Goal: Task Accomplishment & Management: Manage account settings

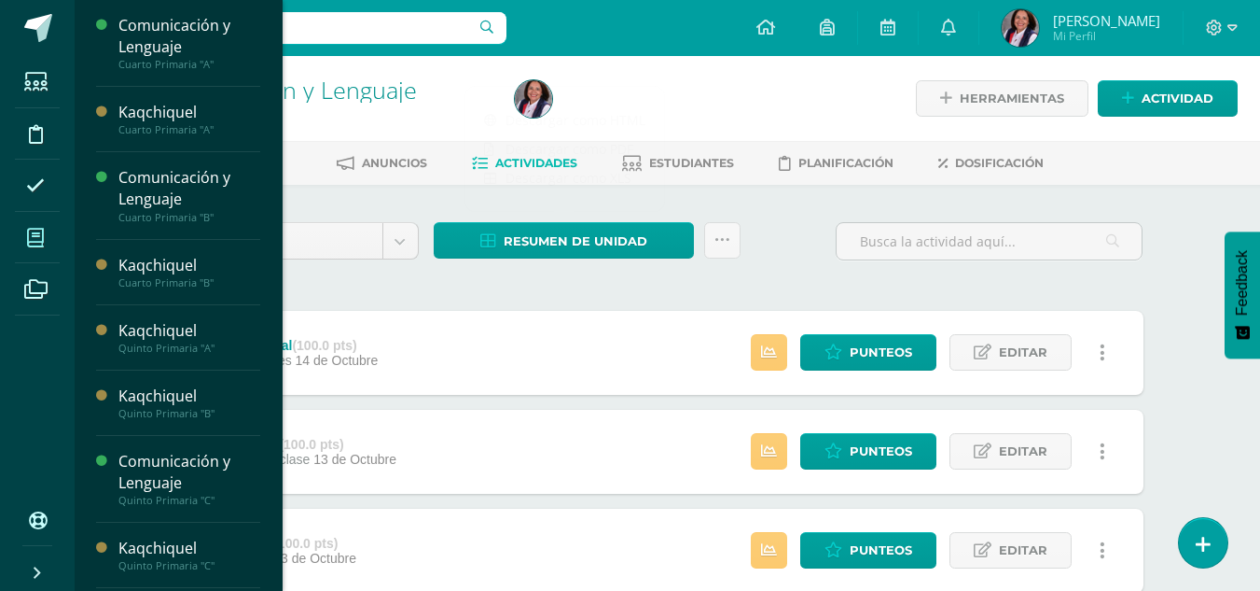
click at [49, 237] on span at bounding box center [36, 237] width 42 height 42
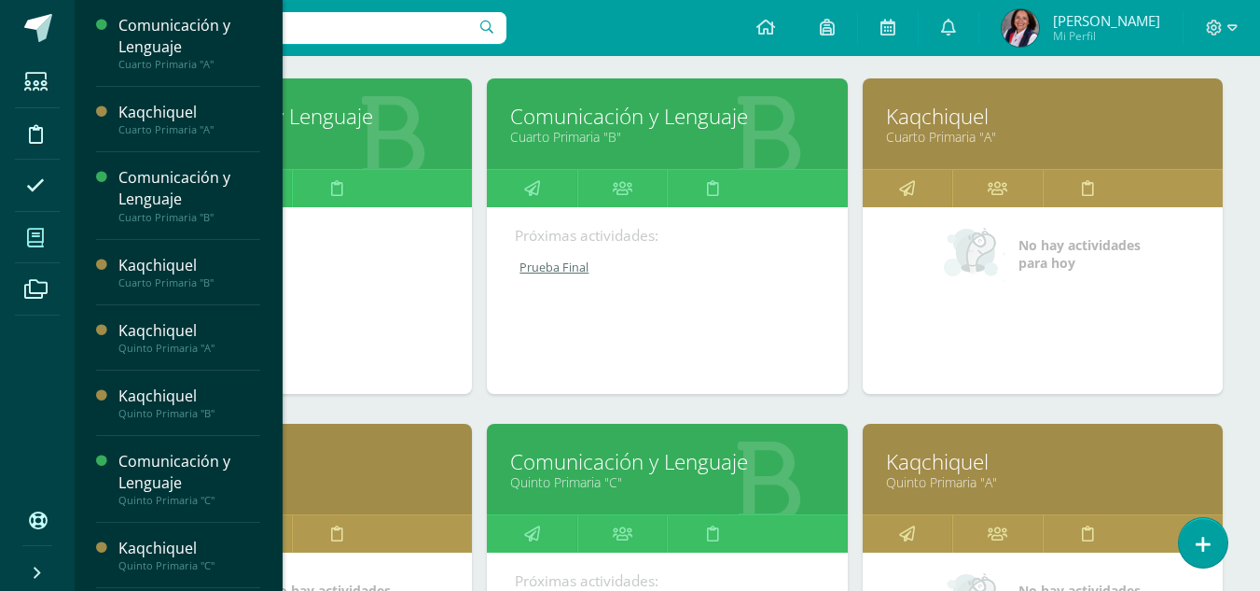
scroll to position [280, 0]
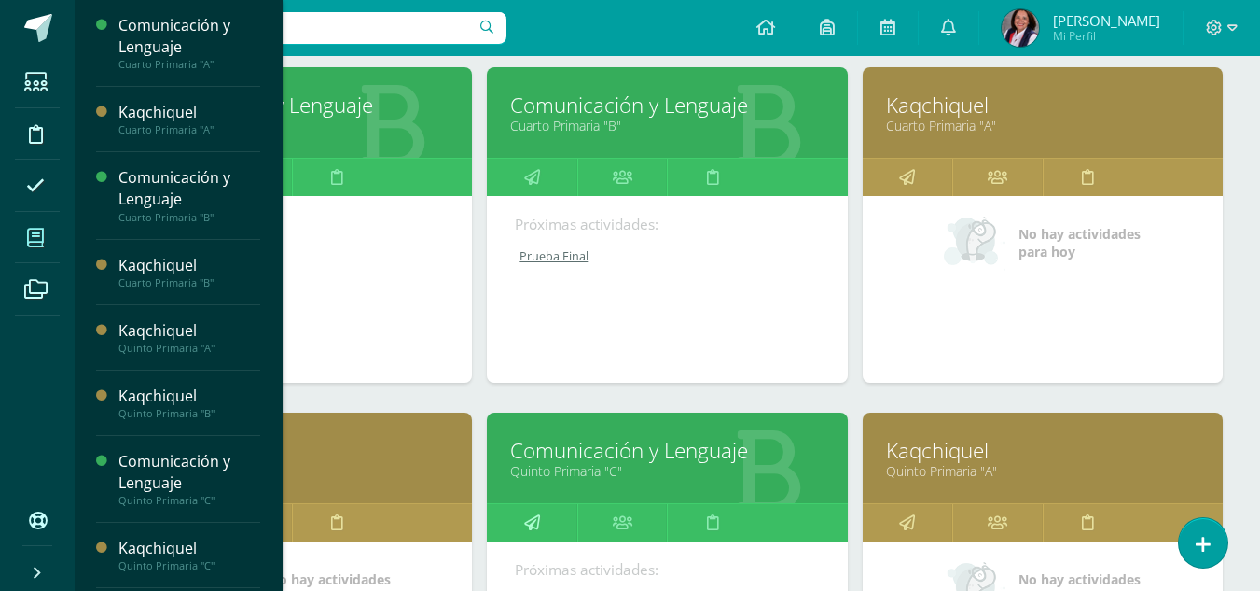
click at [538, 522] on icon at bounding box center [532, 522] width 16 height 36
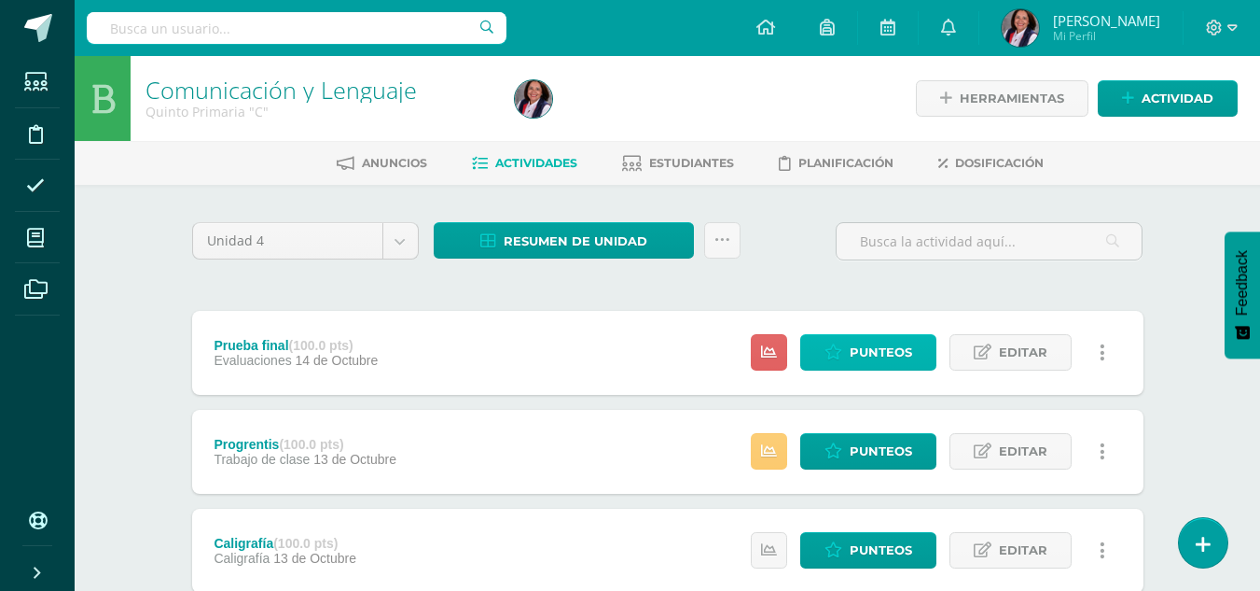
click at [864, 351] on span "Punteos" at bounding box center [881, 352] width 63 height 35
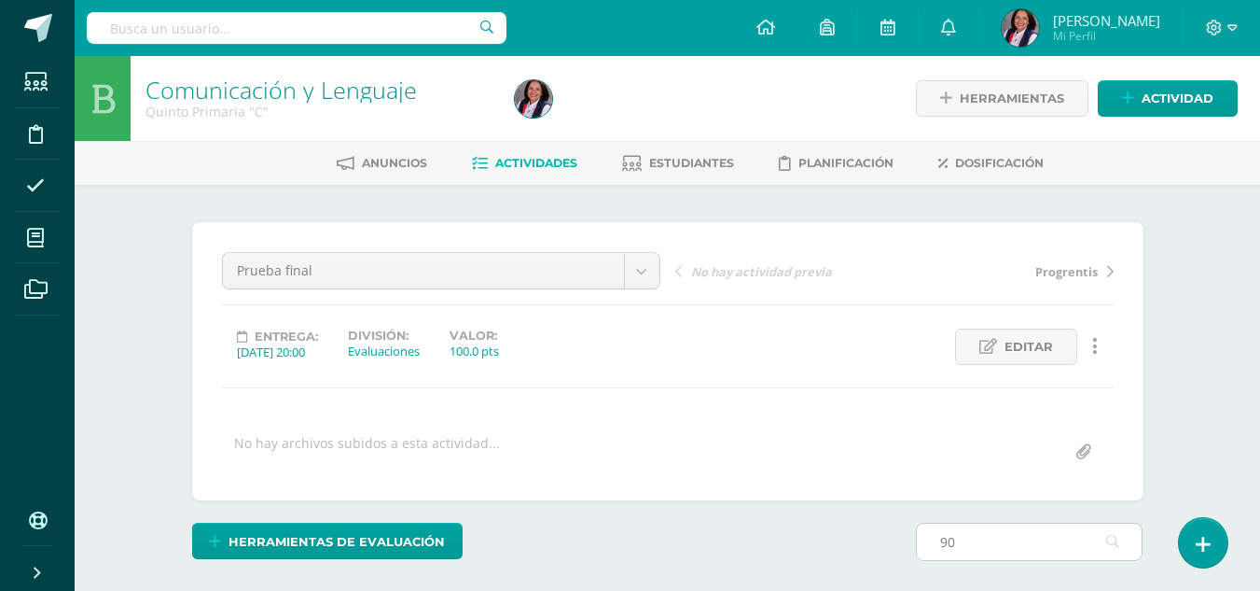
type input "9"
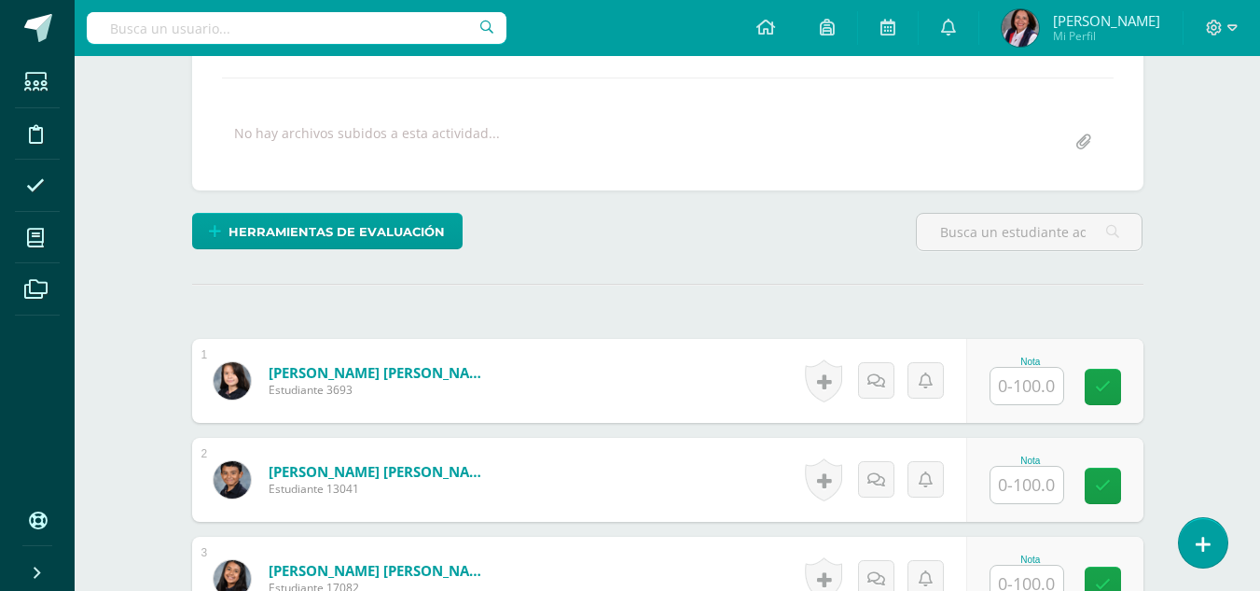
scroll to position [373, 0]
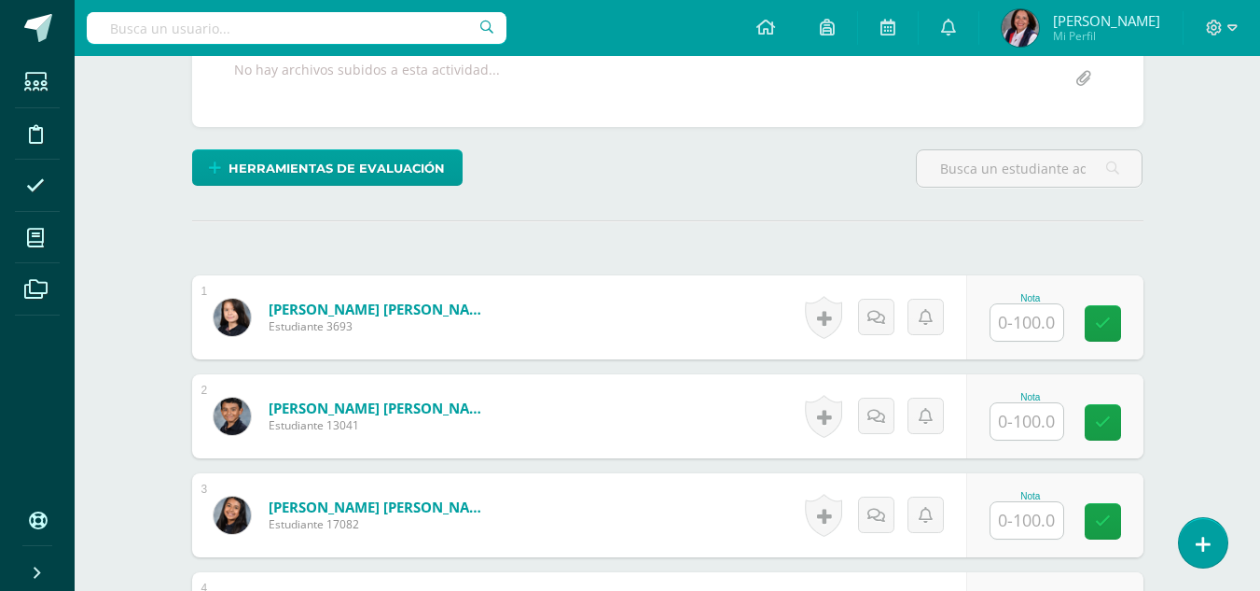
click at [1005, 329] on input "text" at bounding box center [1027, 322] width 73 height 36
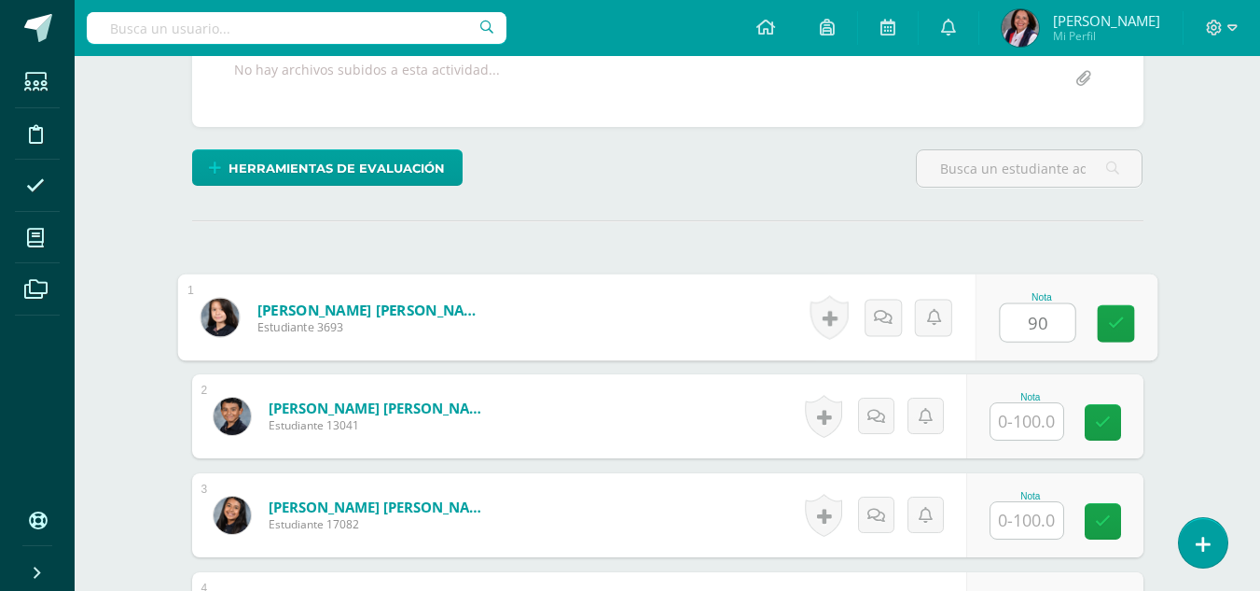
type input "90"
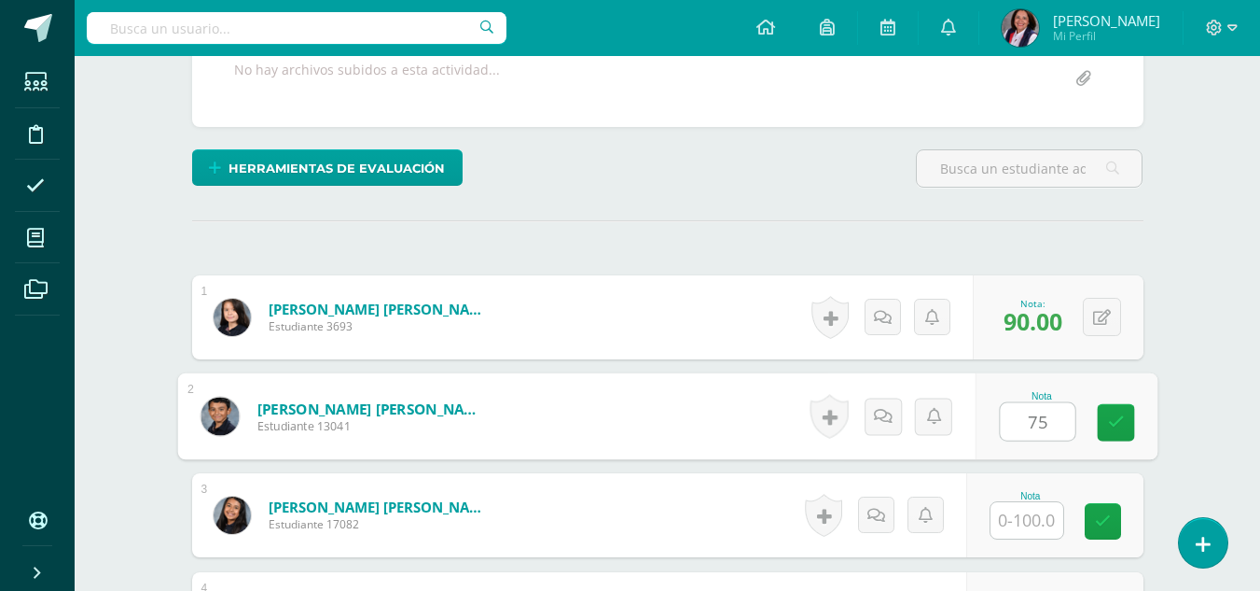
type input "75"
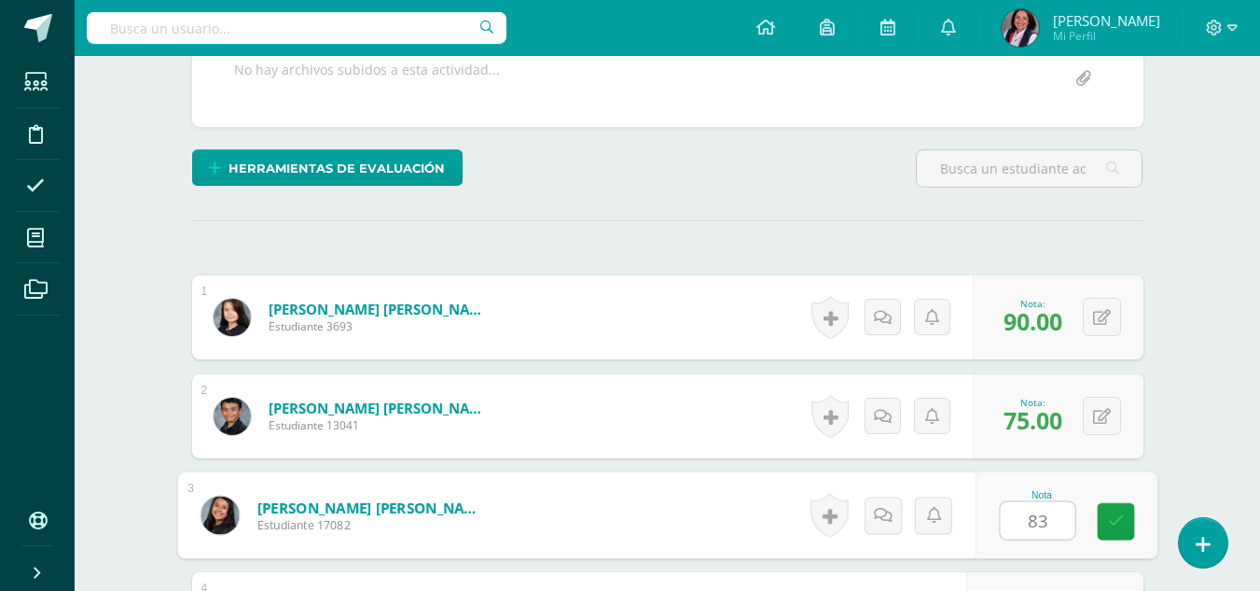
type input "83"
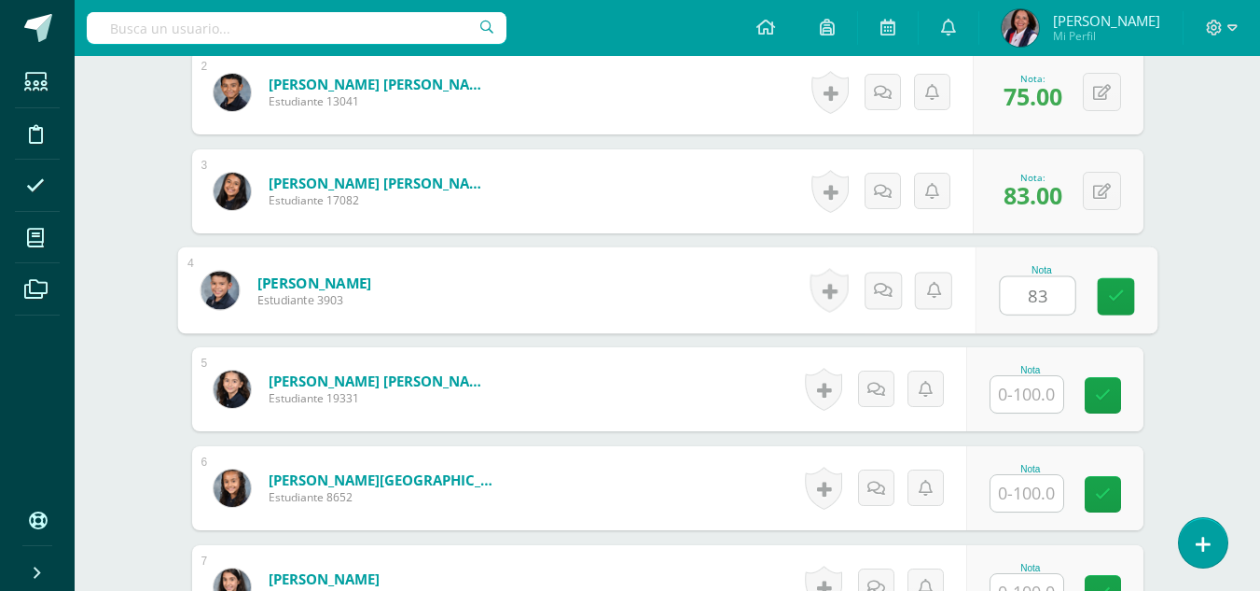
type input "83"
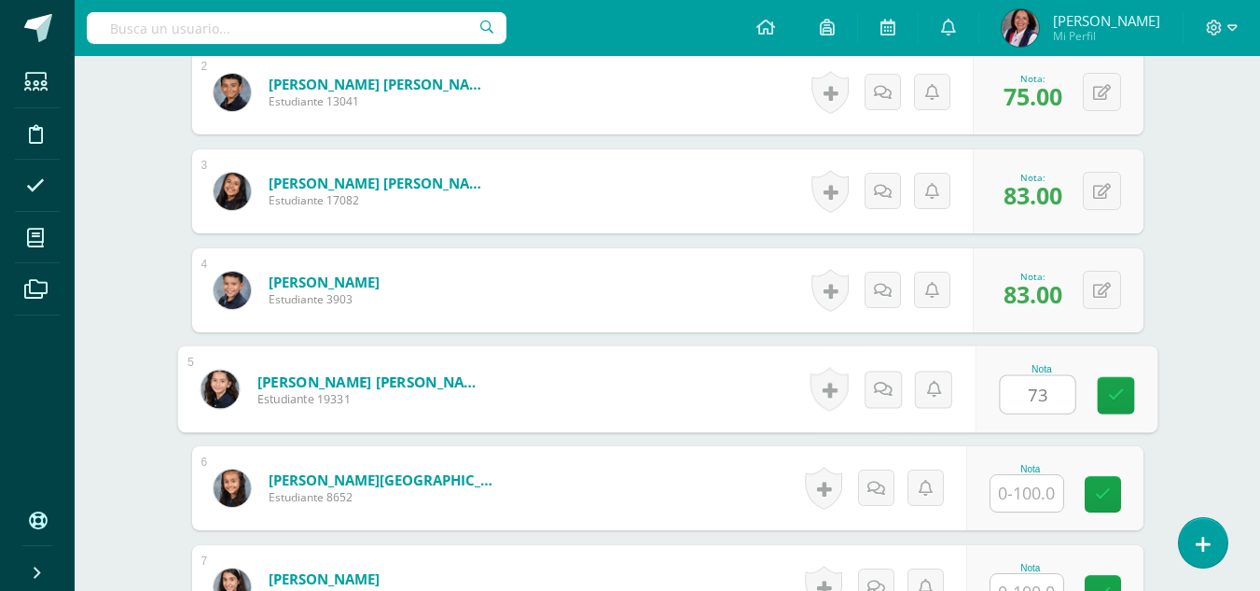
type input "73"
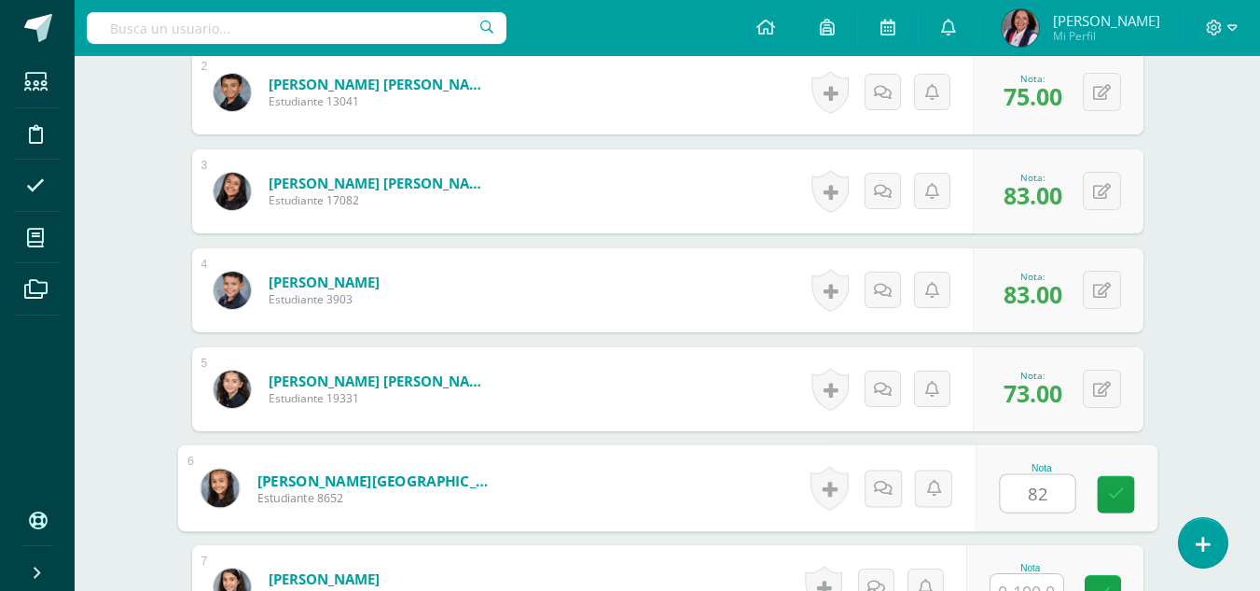
type input "82"
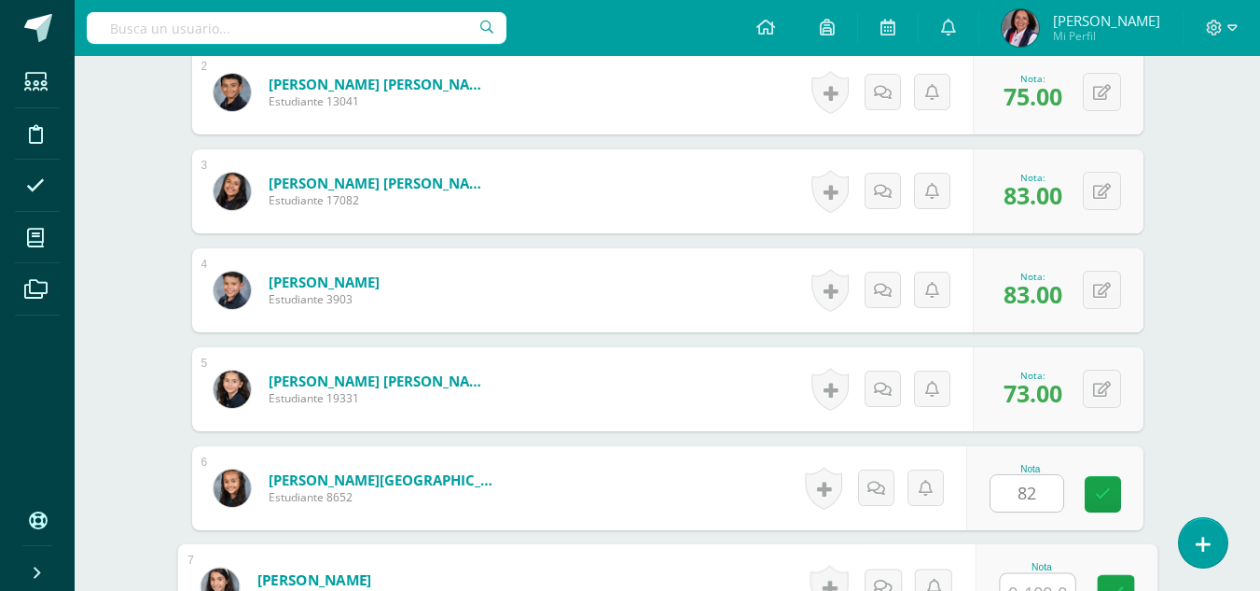
scroll to position [717, 0]
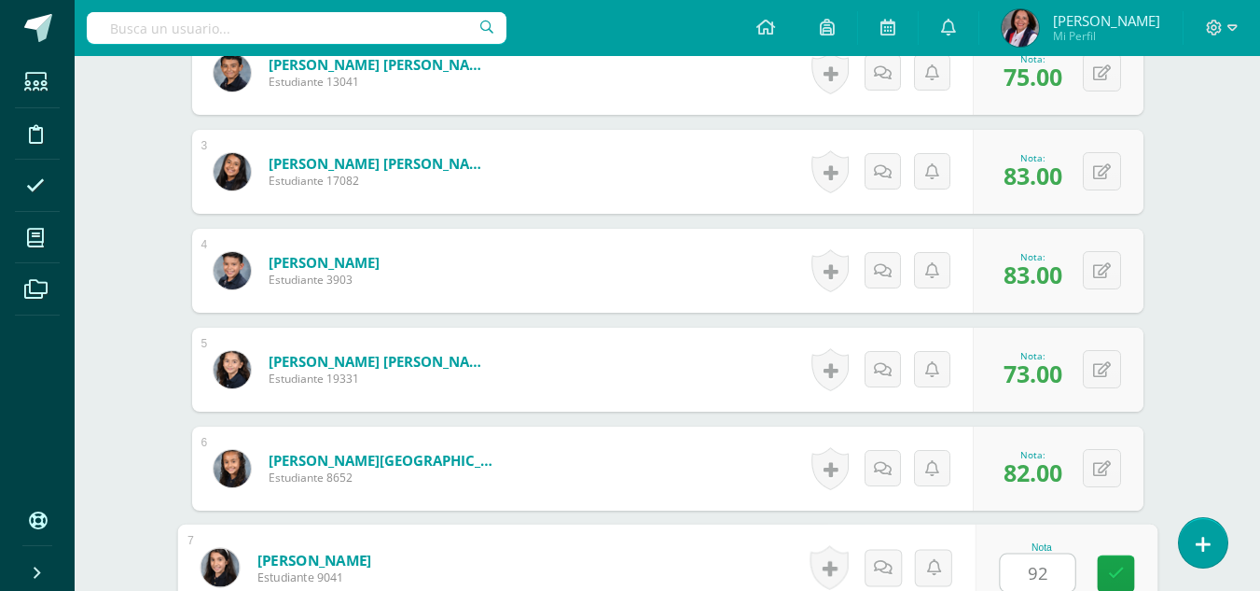
type input "92"
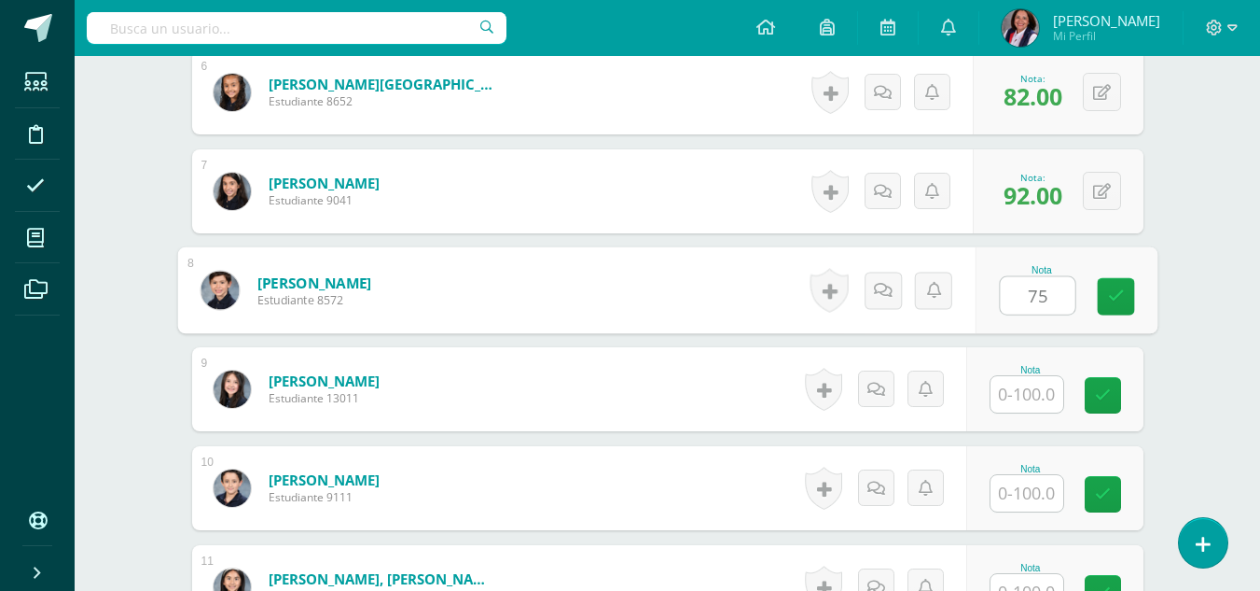
type input "75"
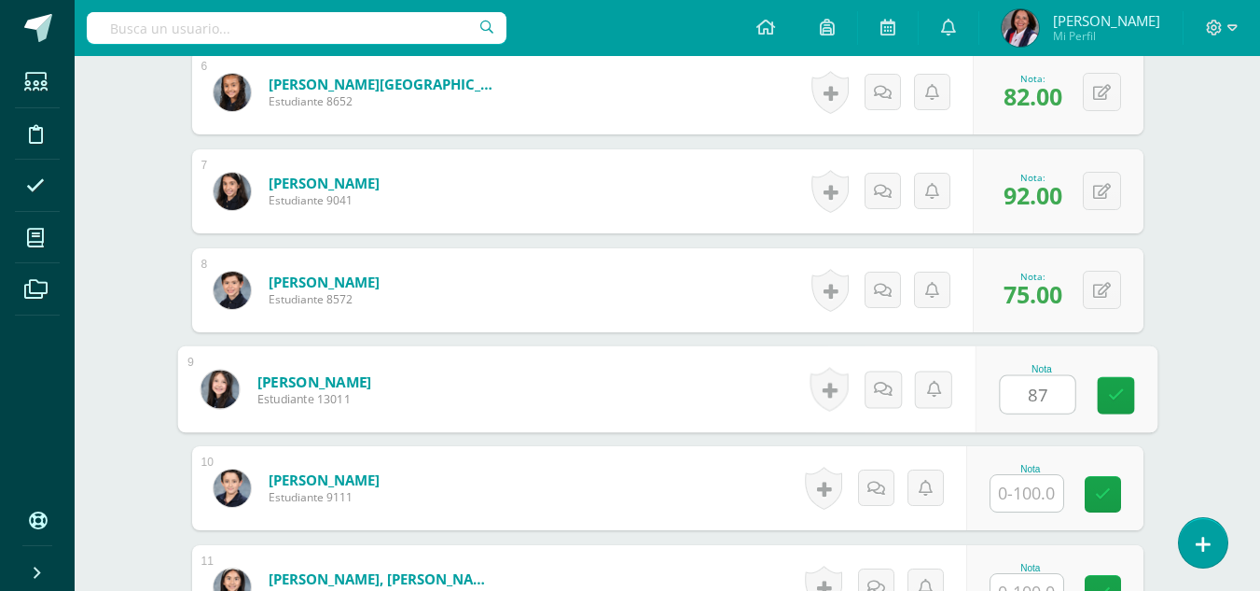
type input "87"
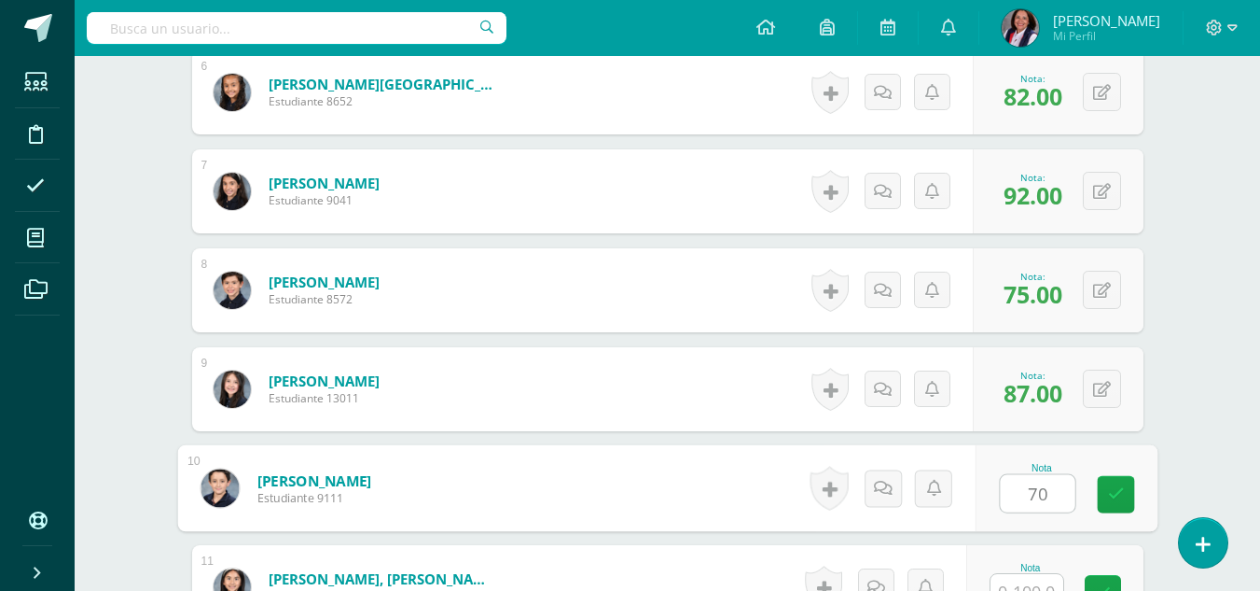
type input "70"
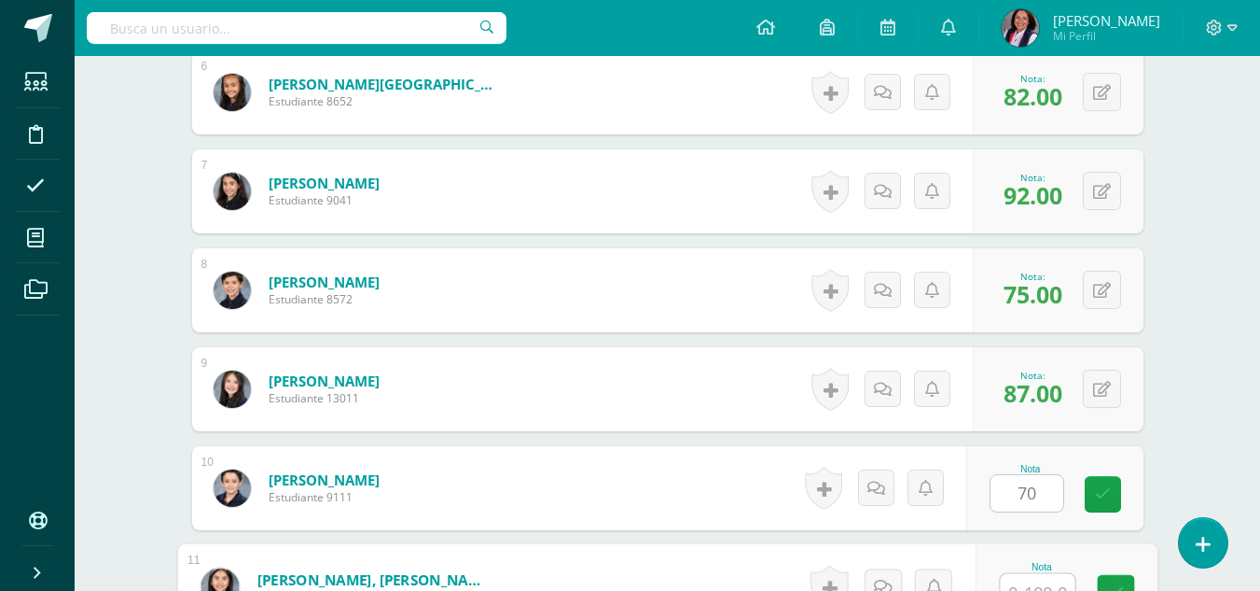
scroll to position [1112, 0]
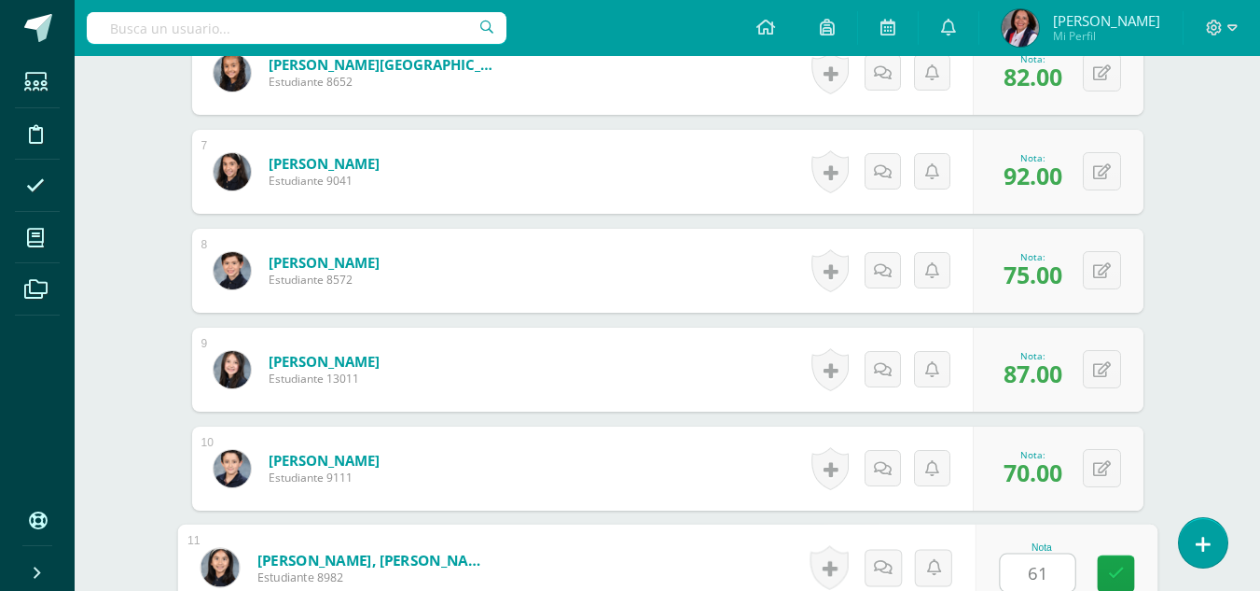
type input "61"
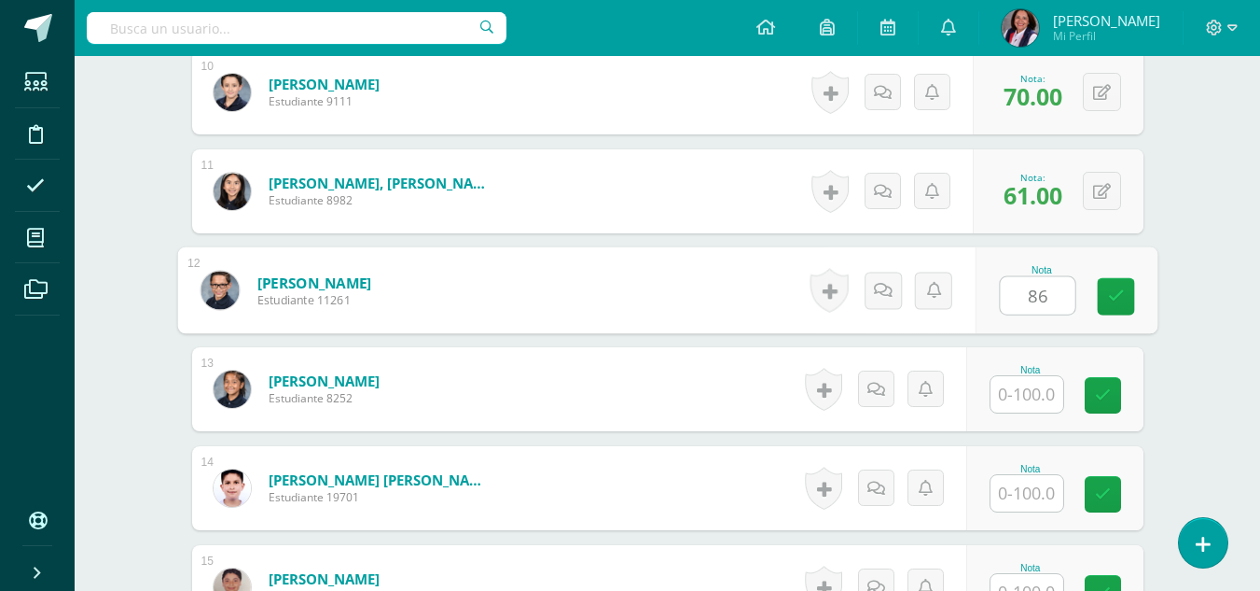
type input "86"
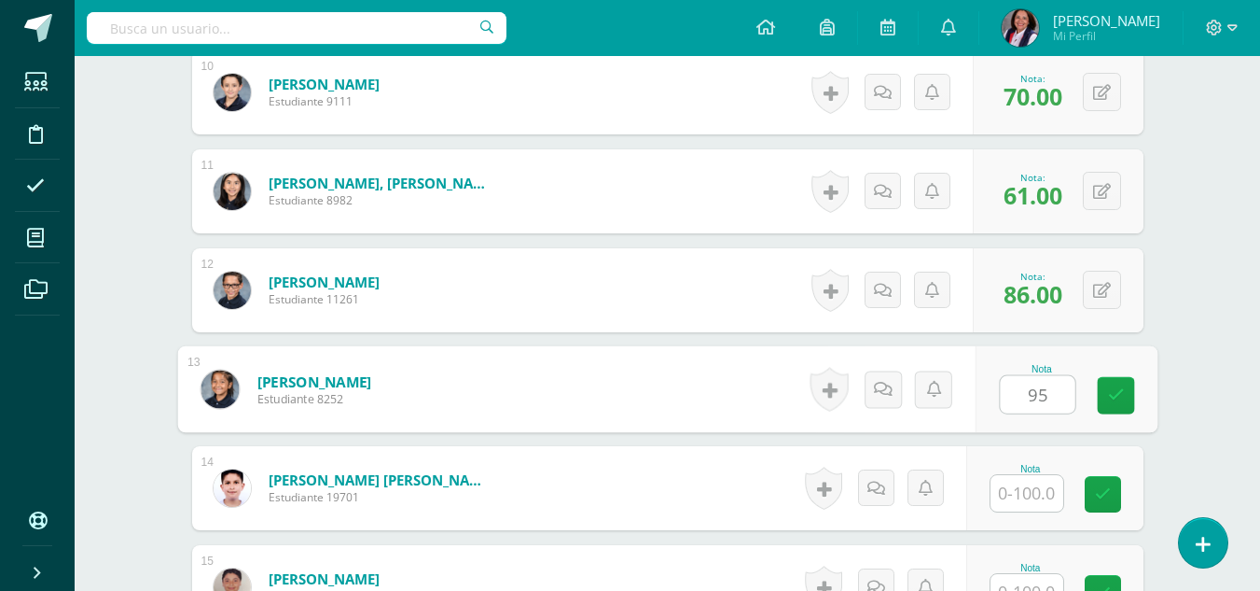
type input "95"
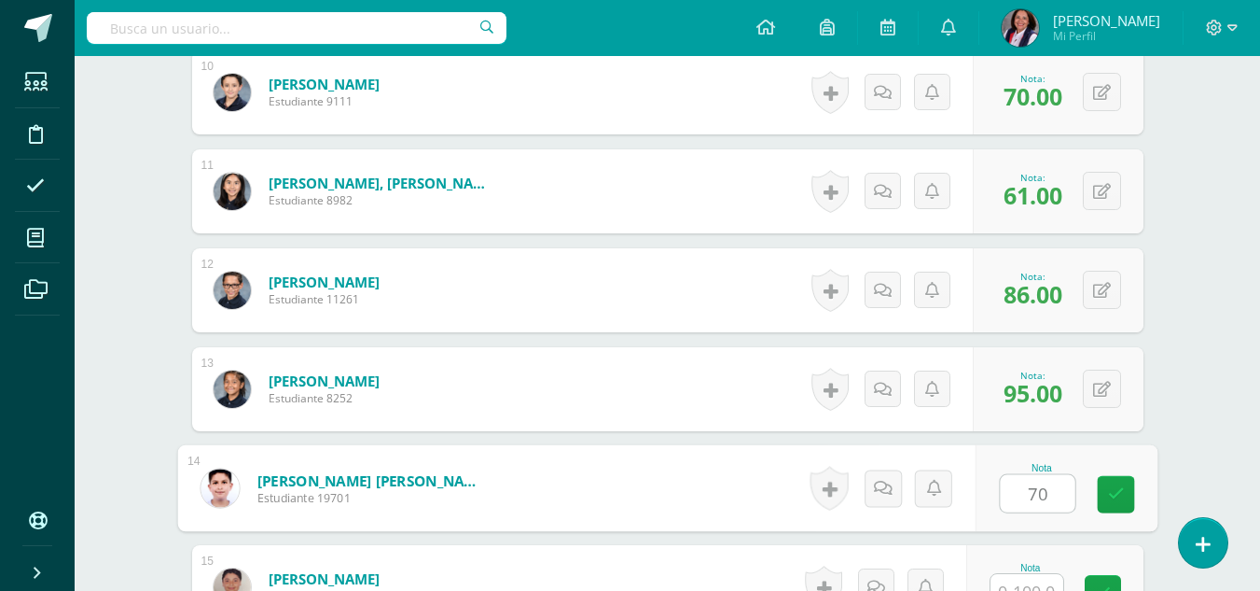
type input "70"
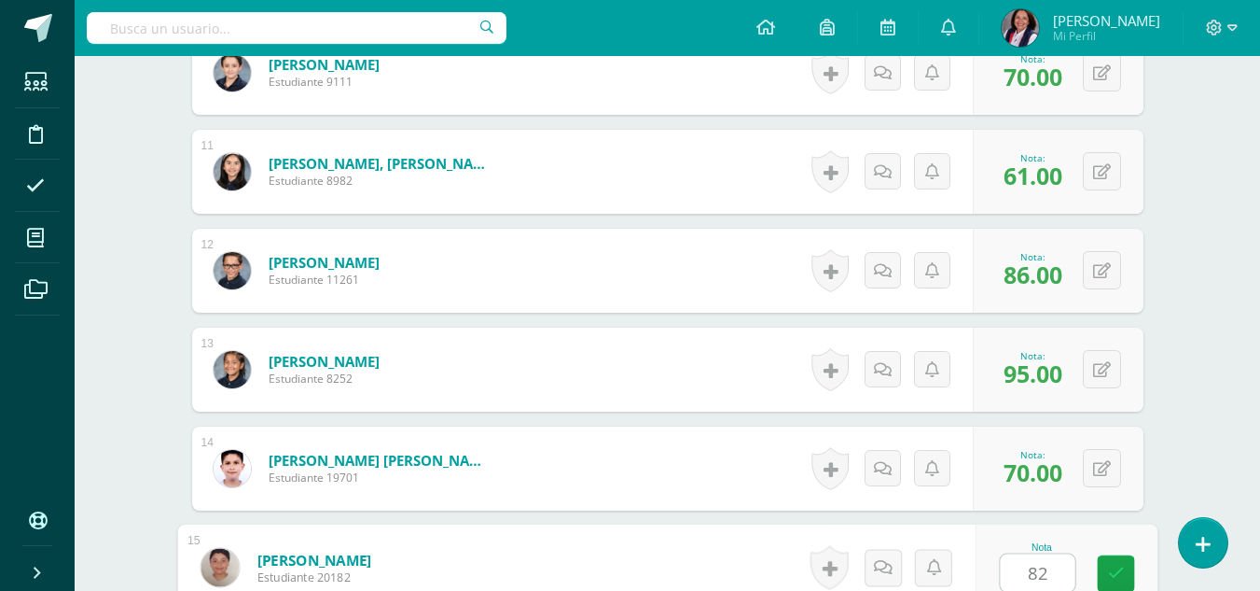
type input "82"
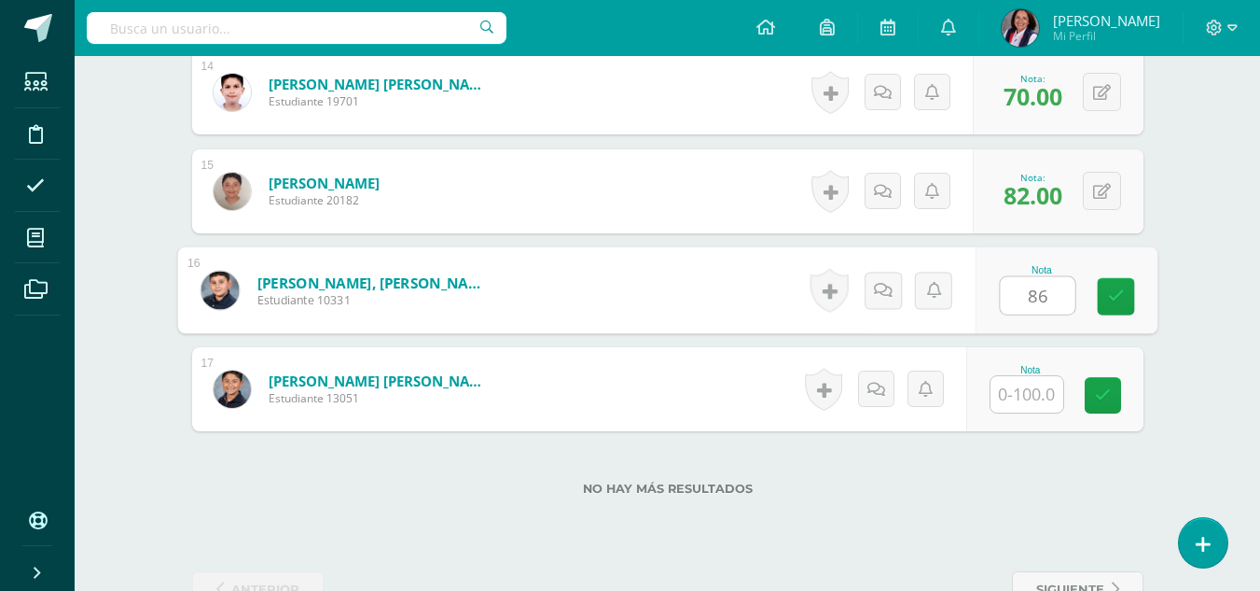
type input "86"
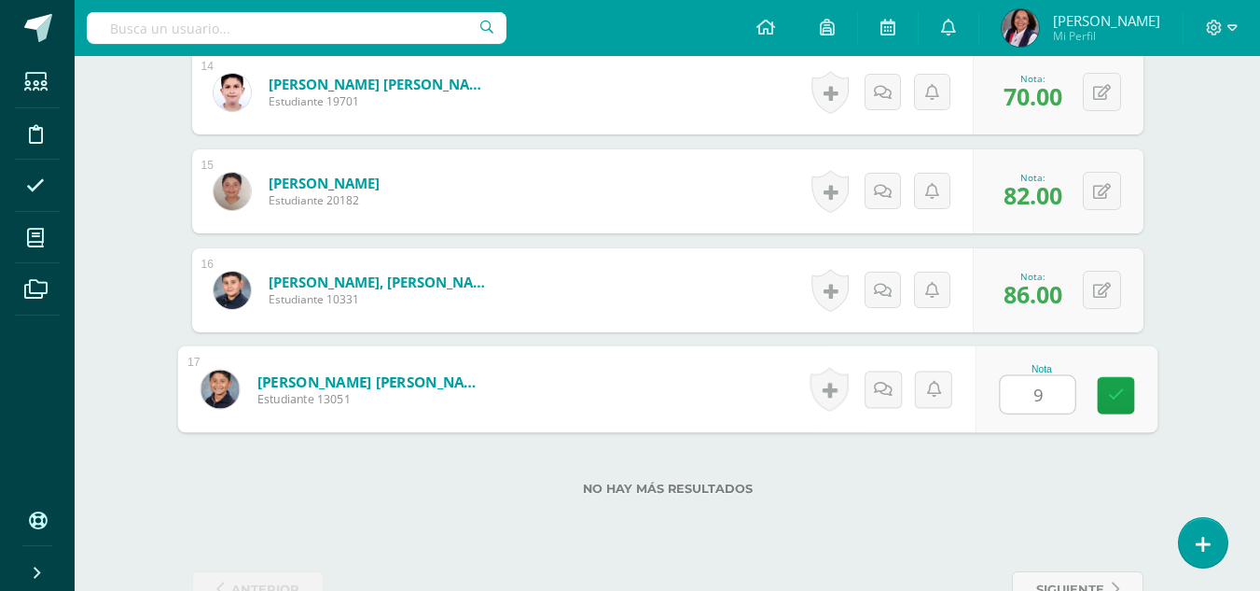
type input "91"
